Goal: Obtain resource: Obtain resource

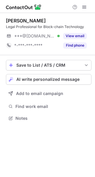
scroll to position [114, 95]
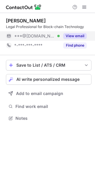
click at [75, 37] on button "View email" at bounding box center [74, 36] width 23 height 6
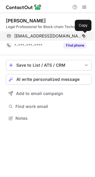
click at [83, 36] on span at bounding box center [83, 36] width 5 height 5
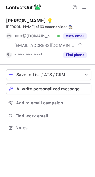
scroll to position [124, 95]
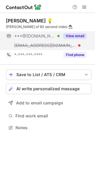
click at [72, 37] on button "View email" at bounding box center [74, 36] width 23 height 6
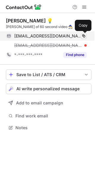
click at [86, 36] on button at bounding box center [83, 36] width 6 height 6
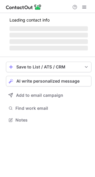
scroll to position [120, 95]
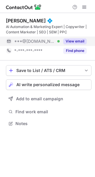
click at [71, 42] on button "View email" at bounding box center [74, 41] width 23 height 6
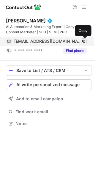
click at [83, 40] on span at bounding box center [83, 41] width 5 height 5
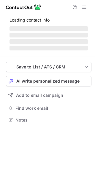
scroll to position [120, 95]
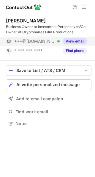
click at [78, 38] on div "View email" at bounding box center [72, 41] width 27 height 9
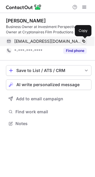
click at [85, 42] on span at bounding box center [83, 41] width 5 height 5
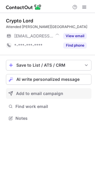
scroll to position [114, 95]
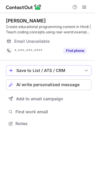
scroll to position [120, 95]
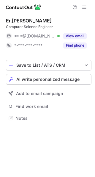
scroll to position [114, 95]
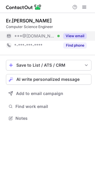
click at [74, 37] on button "View email" at bounding box center [74, 36] width 23 height 6
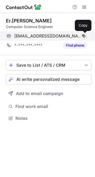
click at [83, 37] on span at bounding box center [83, 36] width 5 height 5
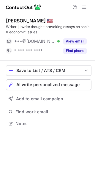
scroll to position [120, 95]
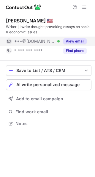
click at [67, 41] on button "View email" at bounding box center [74, 41] width 23 height 6
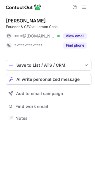
scroll to position [114, 95]
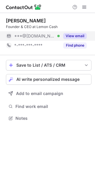
click at [69, 38] on button "View email" at bounding box center [74, 36] width 23 height 6
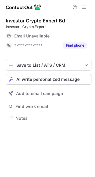
scroll to position [114, 95]
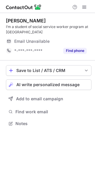
scroll to position [120, 95]
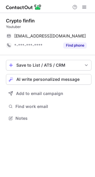
scroll to position [114, 95]
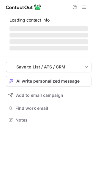
scroll to position [129, 95]
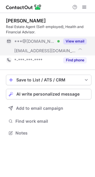
click at [67, 40] on button "View email" at bounding box center [74, 41] width 23 height 6
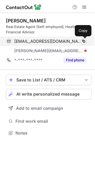
click at [82, 41] on span at bounding box center [83, 41] width 5 height 5
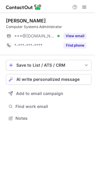
scroll to position [114, 95]
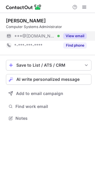
click at [70, 37] on button "View email" at bounding box center [74, 36] width 23 height 6
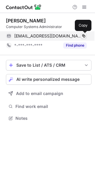
click at [83, 37] on span at bounding box center [83, 36] width 5 height 5
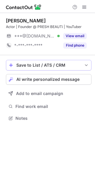
scroll to position [114, 95]
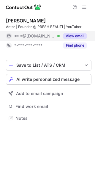
click at [70, 35] on button "View email" at bounding box center [74, 36] width 23 height 6
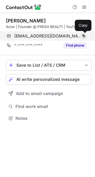
click at [82, 33] on button at bounding box center [83, 36] width 6 height 6
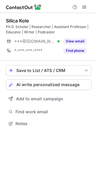
scroll to position [120, 95]
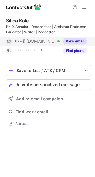
click at [75, 43] on button "View email" at bounding box center [74, 41] width 23 height 6
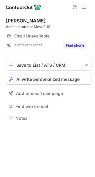
scroll to position [114, 95]
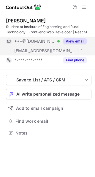
scroll to position [129, 95]
click at [69, 41] on button "View email" at bounding box center [74, 41] width 23 height 6
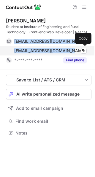
drag, startPoint x: 1, startPoint y: 37, endPoint x: 72, endPoint y: 52, distance: 72.3
click at [71, 52] on div "alyapriyanshu@gmail.com Verified Copy alyaraj@merymolenaar.com Copy" at bounding box center [46, 46] width 80 height 19
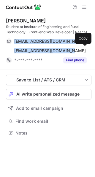
copy div "alyapriyanshu@gmail.com Verified Copy alyaraj@merymolenaar.com"
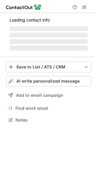
scroll to position [129, 95]
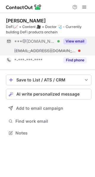
click at [74, 42] on button "View email" at bounding box center [74, 41] width 23 height 6
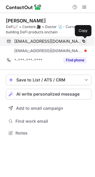
click at [85, 41] on span at bounding box center [83, 41] width 5 height 5
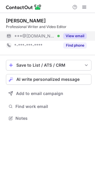
scroll to position [114, 95]
click at [72, 37] on button "View email" at bounding box center [74, 36] width 23 height 6
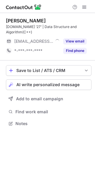
scroll to position [114, 95]
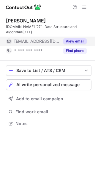
click at [76, 38] on button "View email" at bounding box center [74, 41] width 23 height 6
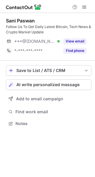
scroll to position [120, 95]
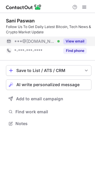
click at [75, 42] on button "View email" at bounding box center [74, 41] width 23 height 6
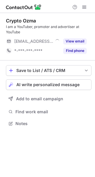
scroll to position [120, 95]
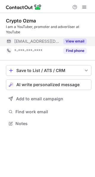
click at [72, 43] on button "View email" at bounding box center [74, 41] width 23 height 6
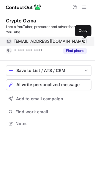
click at [86, 41] on button at bounding box center [83, 41] width 6 height 6
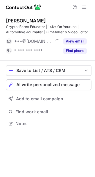
scroll to position [120, 95]
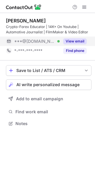
click at [72, 39] on button "View email" at bounding box center [74, 41] width 23 height 6
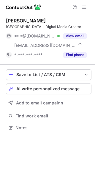
scroll to position [124, 95]
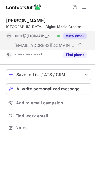
click at [74, 36] on button "View email" at bounding box center [74, 36] width 23 height 6
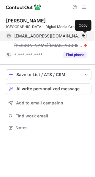
click at [85, 35] on span at bounding box center [83, 36] width 5 height 5
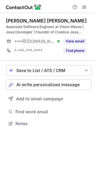
scroll to position [120, 95]
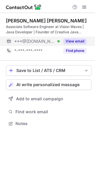
click at [73, 43] on button "View email" at bounding box center [74, 41] width 23 height 6
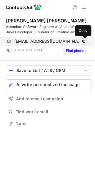
click at [82, 41] on span at bounding box center [83, 41] width 5 height 5
click at [84, 40] on span at bounding box center [83, 41] width 5 height 5
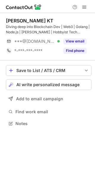
scroll to position [120, 95]
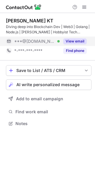
click at [70, 43] on button "View email" at bounding box center [74, 41] width 23 height 6
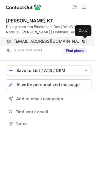
click at [83, 41] on span at bounding box center [83, 41] width 5 height 5
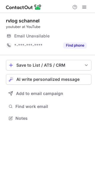
scroll to position [114, 95]
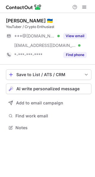
scroll to position [124, 95]
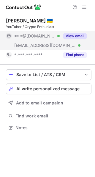
click at [67, 37] on button "View email" at bounding box center [74, 36] width 23 height 6
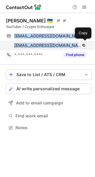
drag, startPoint x: 4, startPoint y: 33, endPoint x: 73, endPoint y: 47, distance: 71.2
click at [73, 47] on div "marknezviskyy@gmail.com Verified Copy mark.nezvisky@linkmatch.net Verified Copy" at bounding box center [46, 40] width 80 height 19
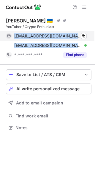
copy div "marknezviskyy@gmail.com Verified Copy mark.nezvisky@linkmatch.net"
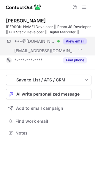
scroll to position [129, 95]
click at [70, 42] on button "View email" at bounding box center [74, 41] width 23 height 6
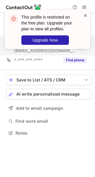
click at [84, 15] on span at bounding box center [85, 15] width 5 height 6
